Goal: Information Seeking & Learning: Learn about a topic

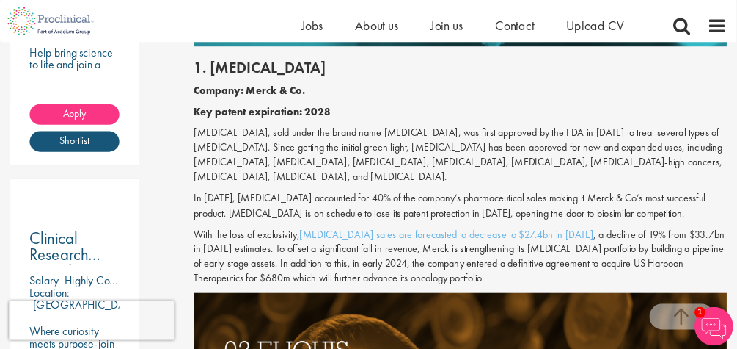
scroll to position [996, 0]
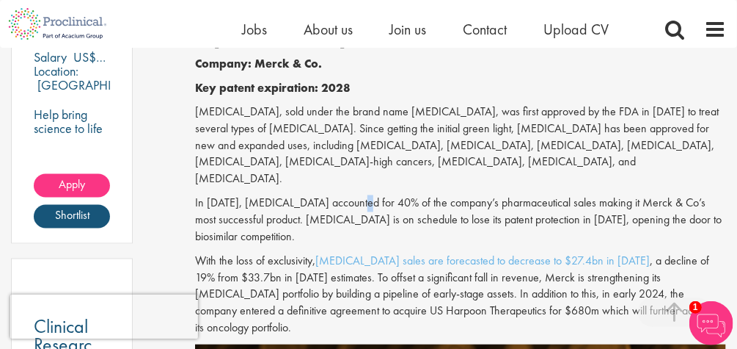
drag, startPoint x: 892, startPoint y: 0, endPoint x: 358, endPoint y: 189, distance: 566.5
click at [358, 195] on p "In [DATE], [MEDICAL_DATA] accounted for 40% of the company’s pharmaceutical sal…" at bounding box center [460, 220] width 531 height 51
drag, startPoint x: 358, startPoint y: 189, endPoint x: 319, endPoint y: 172, distance: 42.4
click at [319, 172] on div "1. [MEDICAL_DATA] Company: Merck & Co. Key patent expiration: 2028 [MEDICAL_DAT…" at bounding box center [460, 179] width 553 height 329
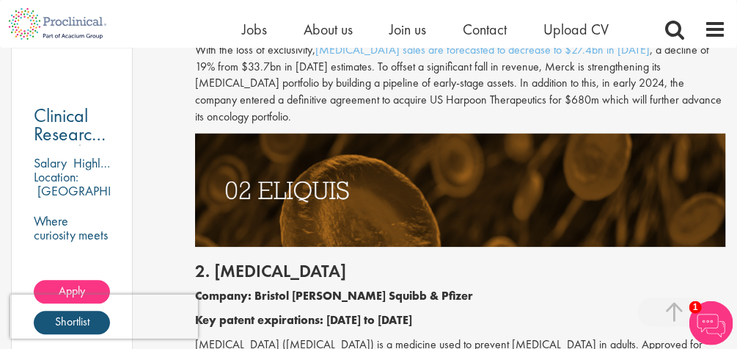
scroll to position [1184, 0]
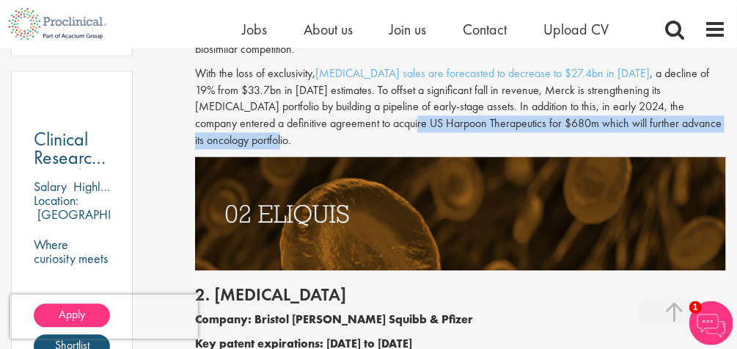
drag, startPoint x: 298, startPoint y: 109, endPoint x: 705, endPoint y: 98, distance: 407.4
click at [705, 98] on p "With the loss of exclusivity, [MEDICAL_DATA] sales are forecasted to decrease t…" at bounding box center [460, 107] width 531 height 84
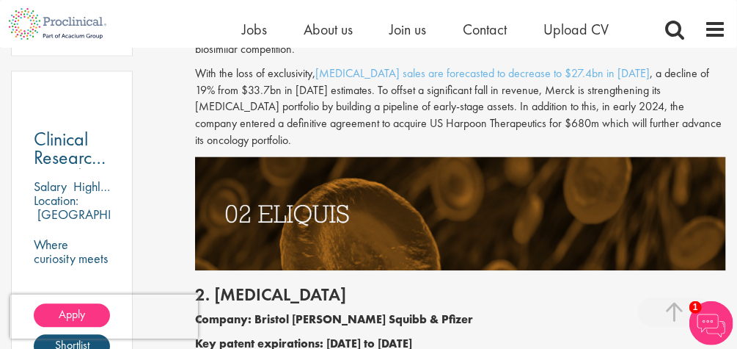
click at [348, 311] on b "Company: Bristol [PERSON_NAME] Squibb & Pfizer" at bounding box center [334, 318] width 278 height 15
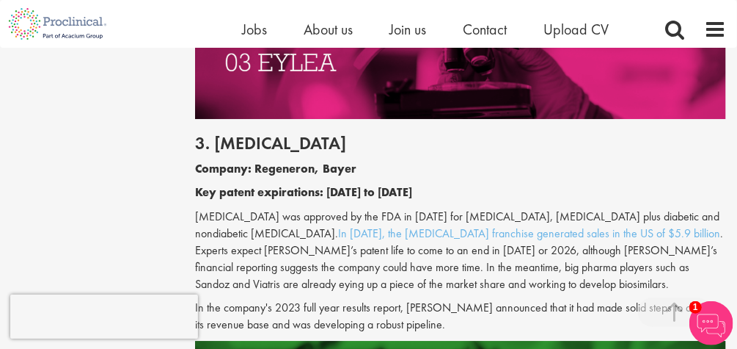
scroll to position [1795, 0]
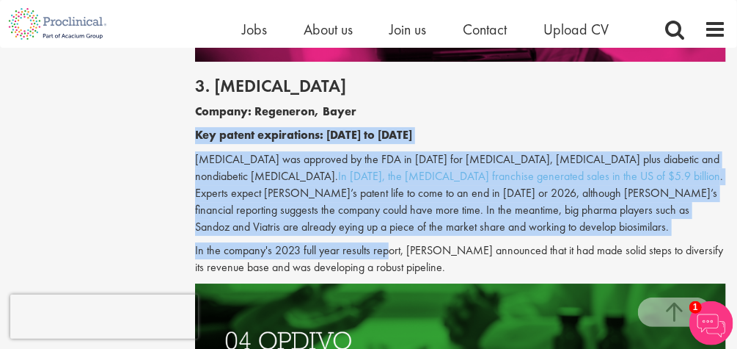
drag, startPoint x: 385, startPoint y: 197, endPoint x: 178, endPoint y: 74, distance: 240.8
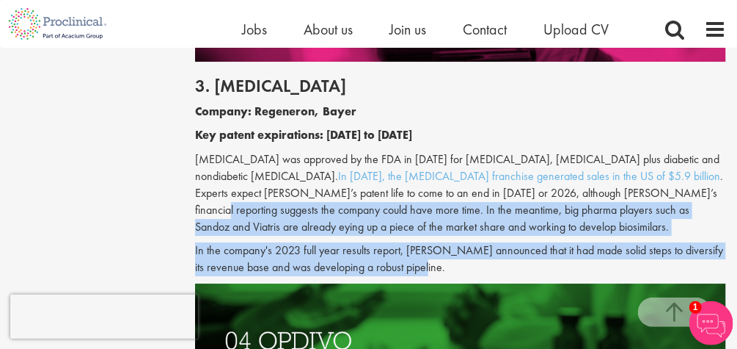
drag, startPoint x: 437, startPoint y: 216, endPoint x: 204, endPoint y: 155, distance: 241.1
click at [204, 155] on div "3. [MEDICAL_DATA] Company: Regeneron, Bayer Key patent expirations: [DATE] to […" at bounding box center [460, 173] width 553 height 222
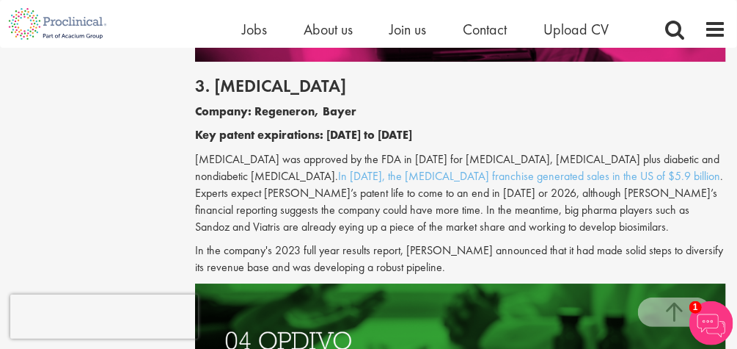
click at [307, 151] on p "[MEDICAL_DATA] was approved by the FDA in [DATE] for [MEDICAL_DATA], [MEDICAL_D…" at bounding box center [460, 193] width 531 height 84
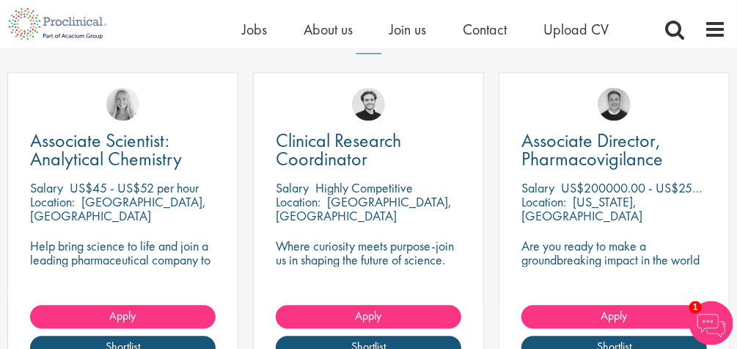
scroll to position [5973, 0]
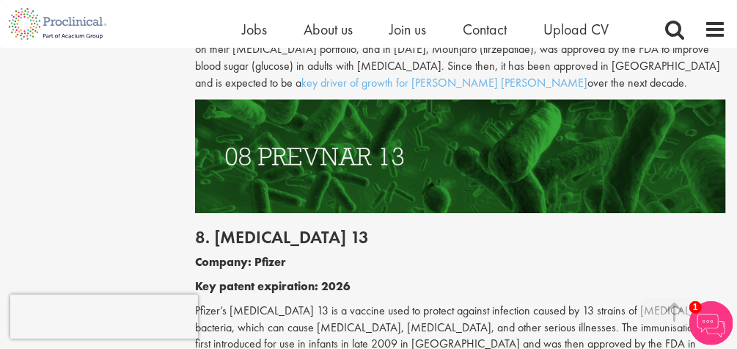
scroll to position [1000, 0]
